Goal: Information Seeking & Learning: Find contact information

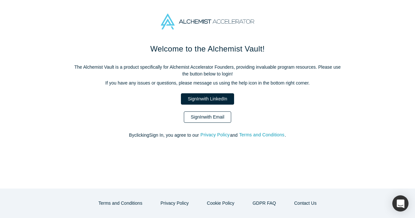
click at [198, 119] on link "Sign In with Email" at bounding box center [207, 117] width 47 height 11
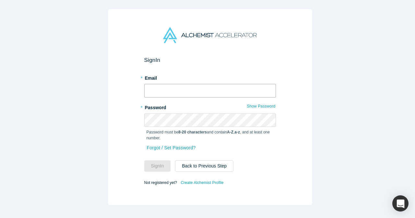
click at [163, 91] on input "text" at bounding box center [210, 91] width 132 height 14
type input "[EMAIL_ADDRESS][DOMAIN_NAME]"
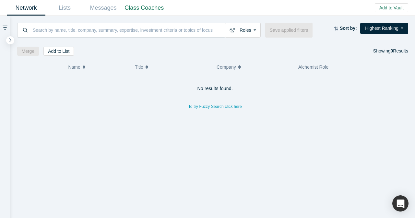
click at [176, 29] on input at bounding box center [128, 29] width 193 height 15
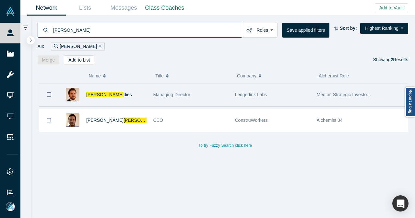
click at [133, 98] on div "[PERSON_NAME] dies" at bounding box center [116, 95] width 60 height 22
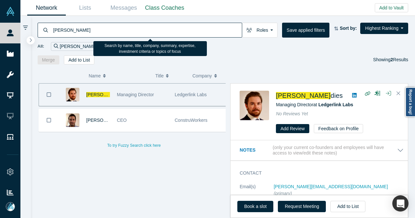
click at [172, 35] on input "[PERSON_NAME]" at bounding box center [148, 29] width 190 height 15
type input "[PERSON_NAME]"
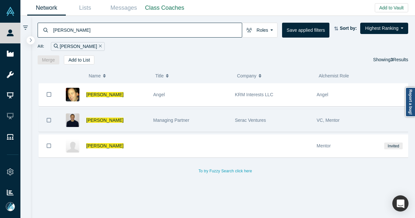
click at [141, 122] on div "[PERSON_NAME]" at bounding box center [116, 120] width 60 height 22
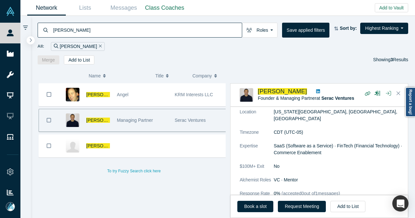
scroll to position [177, 0]
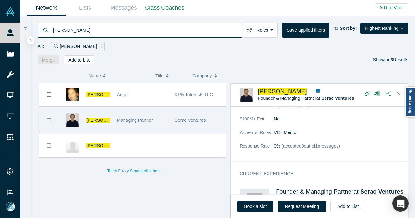
click at [153, 120] on div "Managing Partner" at bounding box center [142, 120] width 51 height 22
click at [264, 205] on link "Book a slot" at bounding box center [256, 206] width 36 height 11
click at [133, 217] on div "[PERSON_NAME] Angel KRM Interests LLC [PERSON_NAME] Managing Partner Serac Vent…" at bounding box center [134, 153] width 193 height 140
click at [99, 46] on icon "Remove Filter" at bounding box center [100, 46] width 3 height 5
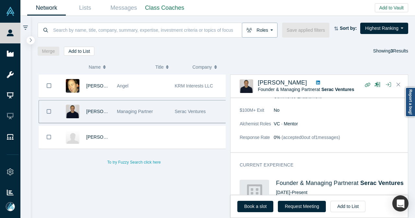
click at [260, 39] on div at bounding box center [223, 40] width 371 height 5
click at [262, 33] on button "Roles" at bounding box center [260, 30] width 36 height 15
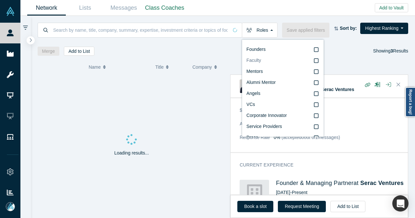
click at [267, 63] on label "Faculty" at bounding box center [283, 60] width 73 height 11
click at [0, 0] on input "Faculty" at bounding box center [0, 0] width 0 height 0
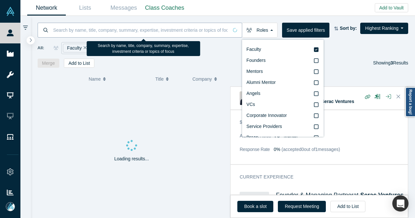
click at [157, 31] on input at bounding box center [141, 29] width 176 height 15
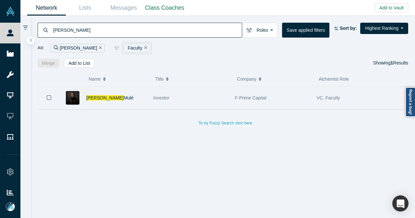
click at [142, 103] on div "[PERSON_NAME]" at bounding box center [116, 98] width 60 height 22
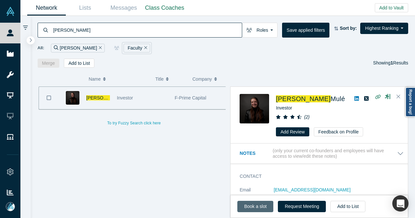
click at [244, 206] on link "Book a slot" at bounding box center [256, 206] width 36 height 11
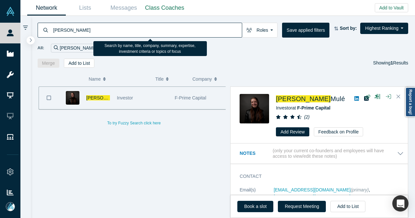
drag, startPoint x: 83, startPoint y: 28, endPoint x: 51, endPoint y: 31, distance: 32.4
click at [51, 31] on div "[PERSON_NAME]" at bounding box center [140, 30] width 205 height 15
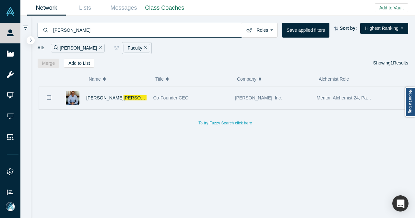
click at [133, 102] on div "[PERSON_NAME]" at bounding box center [116, 98] width 60 height 22
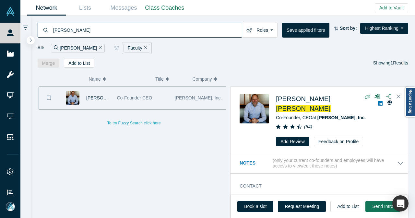
click at [58, 32] on input "[PERSON_NAME]" at bounding box center [148, 29] width 190 height 15
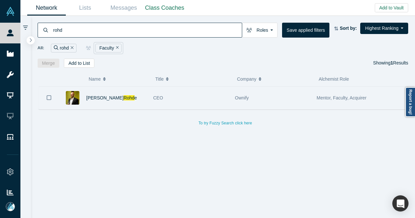
click at [126, 97] on div "[PERSON_NAME] e" at bounding box center [116, 98] width 60 height 22
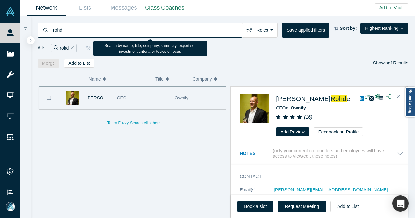
click at [50, 34] on div "rohd" at bounding box center [140, 30] width 205 height 15
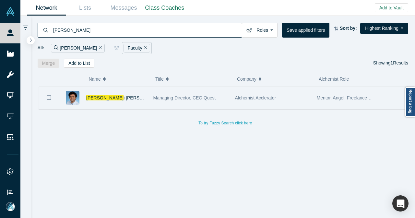
click at [141, 105] on div "[PERSON_NAME]" at bounding box center [116, 98] width 60 height 22
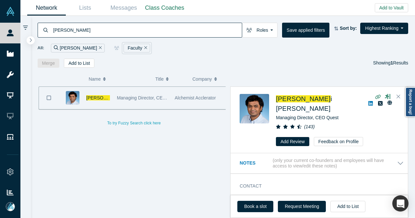
click at [55, 31] on input "[PERSON_NAME]" at bounding box center [148, 29] width 190 height 15
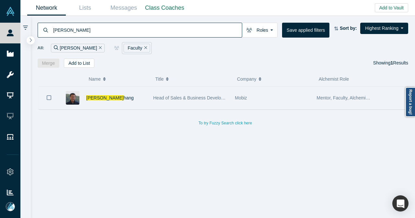
click at [143, 101] on div "[PERSON_NAME] hang" at bounding box center [116, 98] width 60 height 22
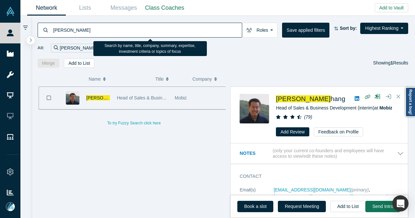
drag, startPoint x: 81, startPoint y: 33, endPoint x: 52, endPoint y: 34, distance: 28.9
click at [53, 34] on input "[PERSON_NAME]" at bounding box center [148, 29] width 190 height 15
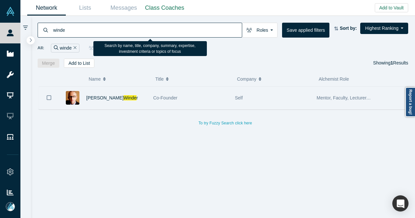
click at [134, 94] on div "[PERSON_NAME] r" at bounding box center [116, 98] width 60 height 22
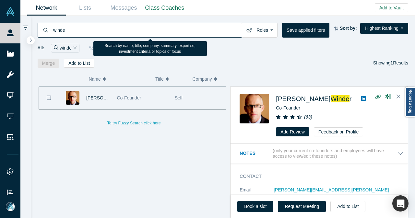
drag, startPoint x: 76, startPoint y: 32, endPoint x: 52, endPoint y: 34, distance: 24.2
click at [52, 34] on div "winde" at bounding box center [140, 30] width 205 height 15
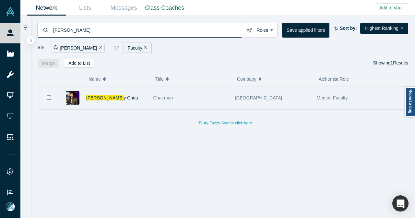
click at [134, 101] on div "[PERSON_NAME]" at bounding box center [116, 98] width 60 height 22
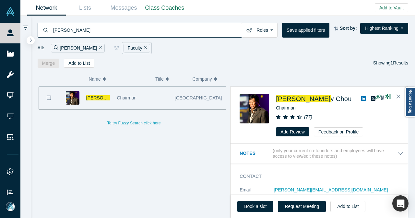
drag, startPoint x: 71, startPoint y: 30, endPoint x: 49, endPoint y: 32, distance: 22.5
click at [49, 32] on div "[PERSON_NAME]" at bounding box center [140, 30] width 205 height 15
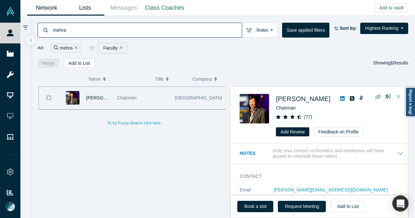
type input "mehra"
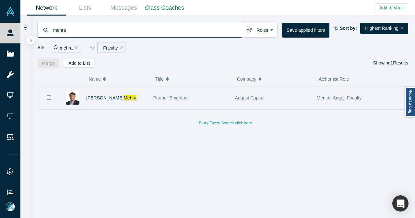
click at [131, 104] on div "[PERSON_NAME]" at bounding box center [116, 98] width 60 height 22
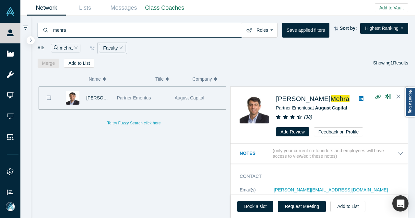
drag, startPoint x: 118, startPoint y: 47, endPoint x: 92, endPoint y: 47, distance: 25.6
click at [120, 47] on icon "Remove Filter" at bounding box center [121, 47] width 3 height 5
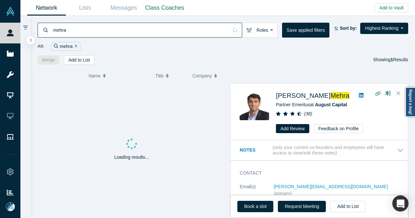
click at [75, 47] on icon "Remove Filter" at bounding box center [76, 46] width 3 height 5
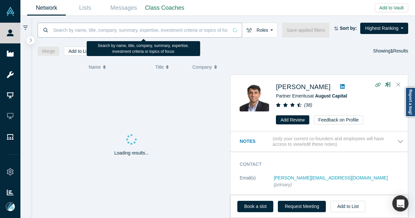
click at [74, 32] on input at bounding box center [141, 29] width 176 height 15
paste input "Xitester"
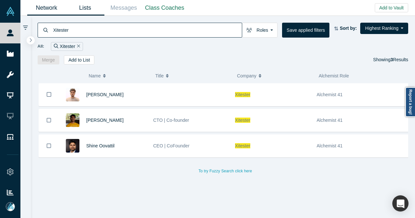
type input "Xitester"
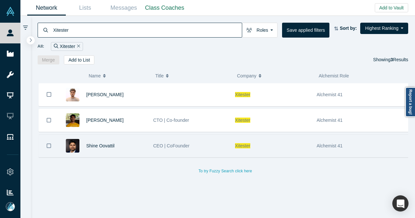
click at [128, 150] on div "Shine Oovattil" at bounding box center [116, 146] width 60 height 22
